Goal: Transaction & Acquisition: Obtain resource

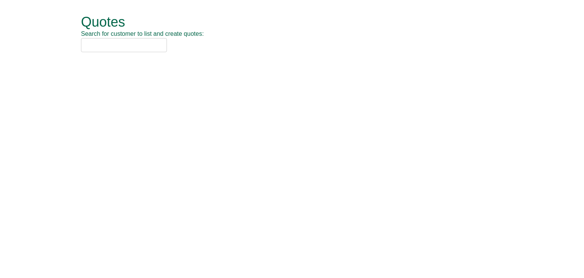
click at [106, 49] on input "text" at bounding box center [124, 45] width 86 height 14
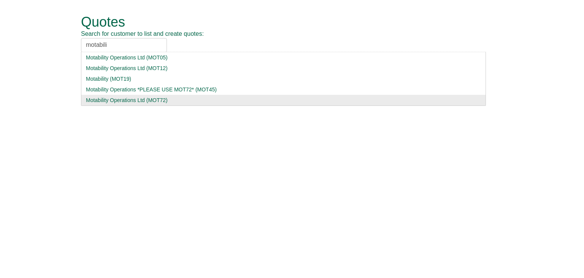
type input "motabili"
click at [112, 98] on div "Motability Operations Ltd (MOT72)" at bounding box center [283, 100] width 395 height 8
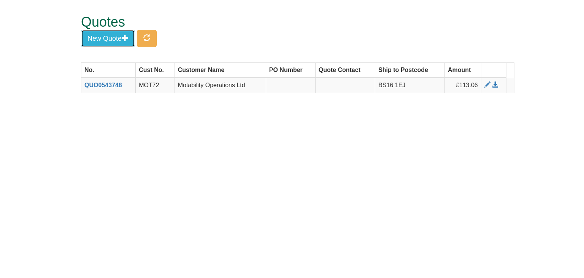
click at [116, 38] on button "New Quote" at bounding box center [108, 38] width 54 height 17
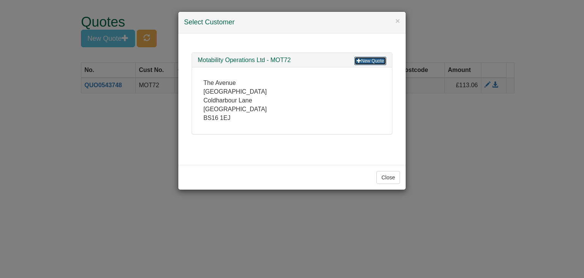
click at [365, 61] on link "New Quote" at bounding box center [370, 61] width 32 height 8
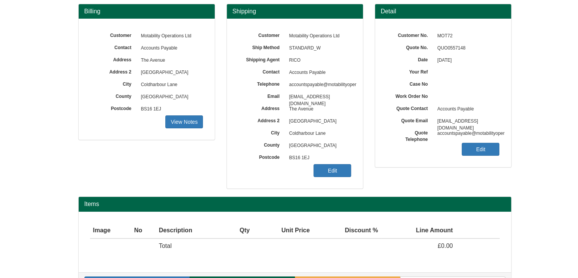
scroll to position [63, 0]
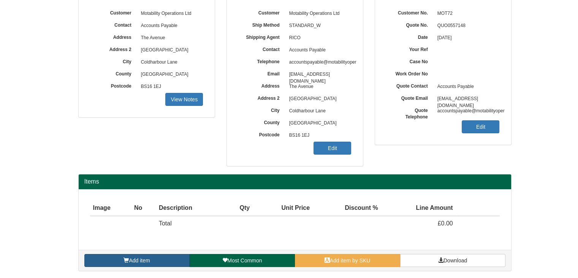
click at [138, 257] on span "Add item" at bounding box center [139, 260] width 21 height 6
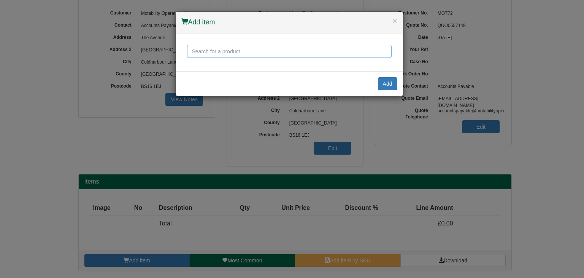
click at [237, 53] on input "text" at bounding box center [289, 51] width 205 height 13
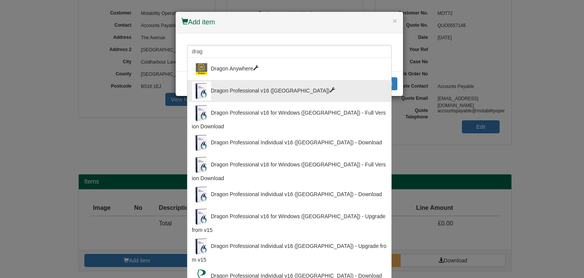
click at [238, 95] on div "Dragon Professional v16 ([GEOGRAPHIC_DATA])" at bounding box center [289, 90] width 195 height 19
type input "Dragon Professional v16 ([GEOGRAPHIC_DATA])"
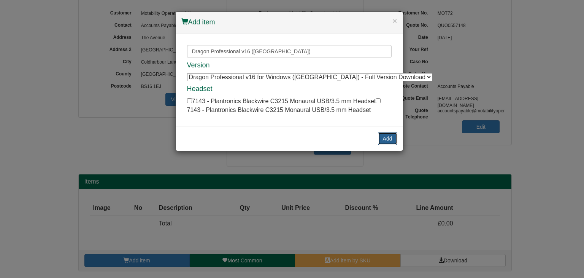
click at [390, 137] on button "Add" at bounding box center [387, 138] width 19 height 13
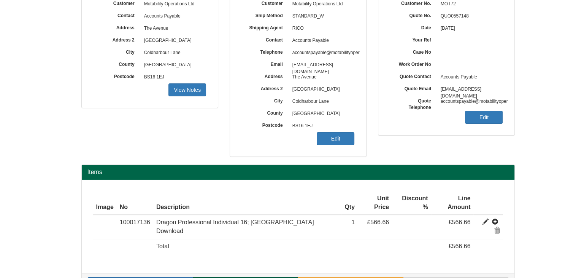
scroll to position [79, 0]
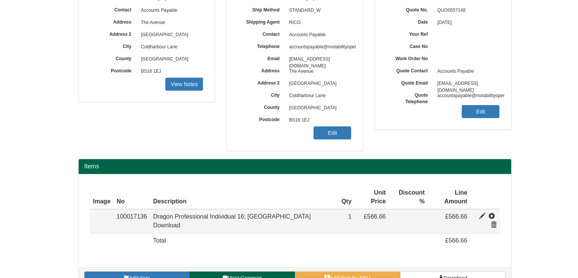
click at [479, 213] on span at bounding box center [482, 216] width 6 height 6
type input "Dragon Professional Individual 16; [GEOGRAPHIC_DATA] Download"
type input "Windows Only - no Headset"
type input "471.46"
type input "566.66"
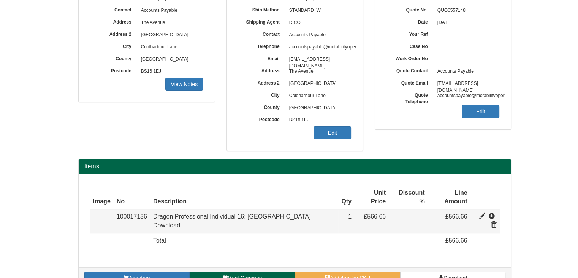
type input "566.66"
type input "1"
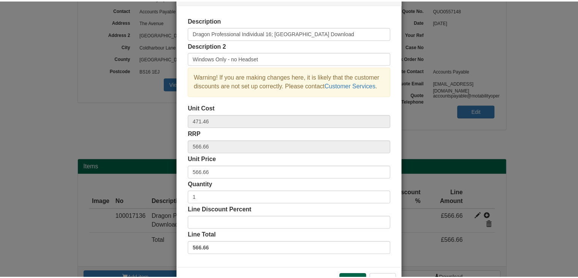
scroll to position [55, 0]
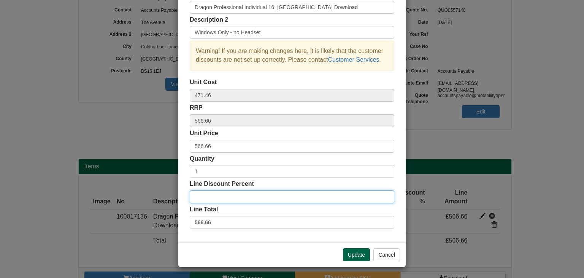
click at [208, 194] on input "Line Discount Percent" at bounding box center [292, 196] width 205 height 13
type input "5"
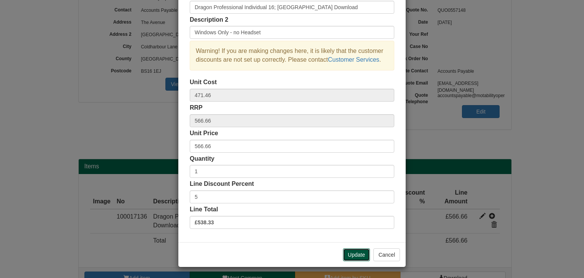
click at [357, 256] on button "Update" at bounding box center [356, 254] width 27 height 13
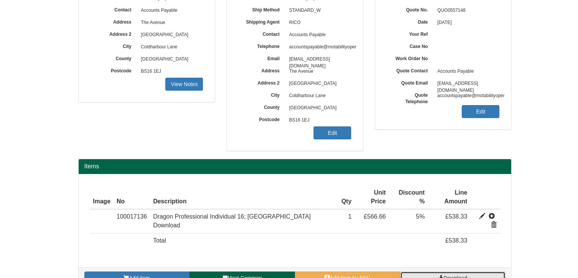
click at [438, 275] on span at bounding box center [440, 277] width 5 height 5
